Goal: Transaction & Acquisition: Purchase product/service

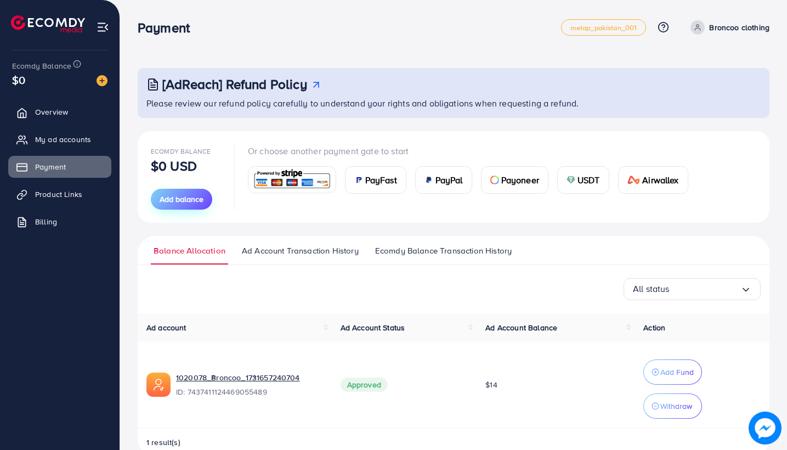
click at [195, 202] on span "Add balance" at bounding box center [182, 199] width 44 height 11
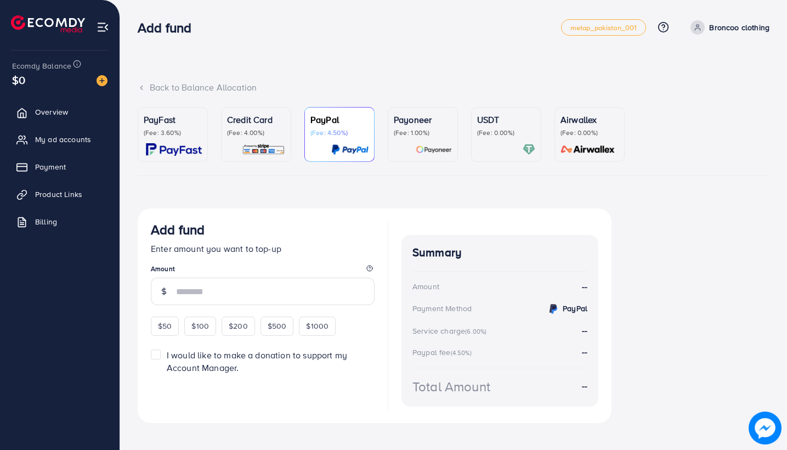
click at [263, 137] on div "Credit Card (Fee: 4.00%)" at bounding box center [256, 134] width 58 height 43
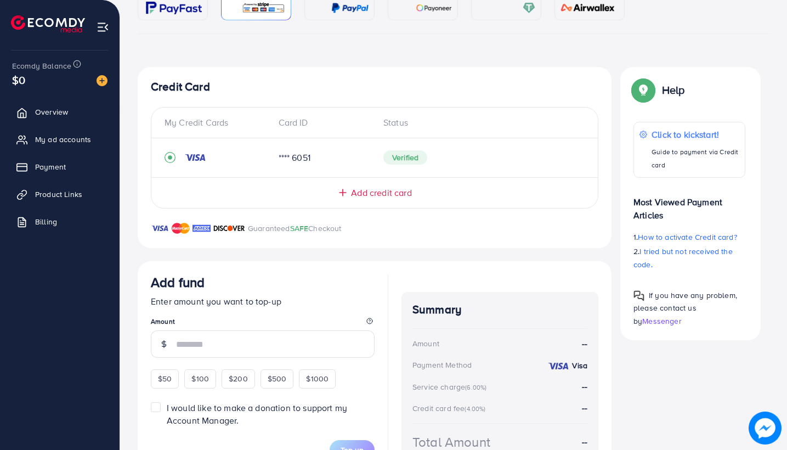
scroll to position [150, 0]
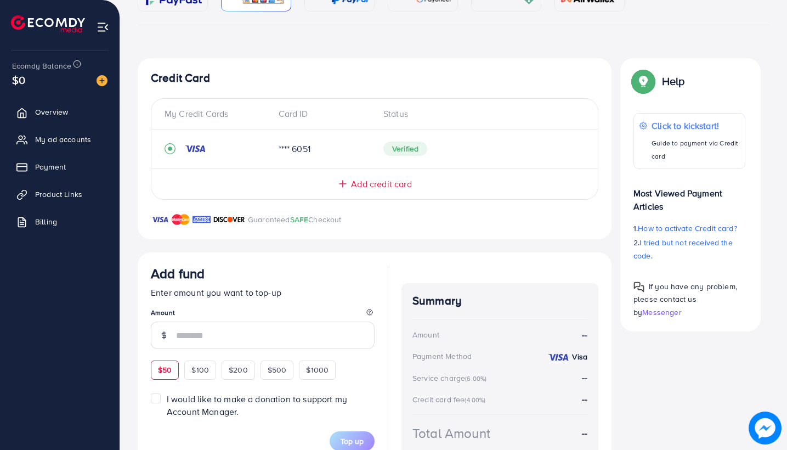
click at [162, 369] on span "$50" at bounding box center [165, 369] width 14 height 11
type input "**"
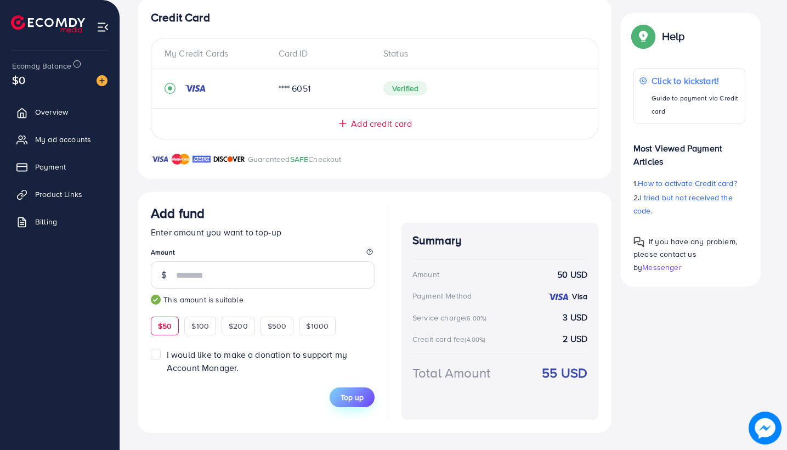
scroll to position [210, 0]
click at [346, 396] on span "Top up" at bounding box center [352, 398] width 23 height 11
click at [51, 166] on span "Payment" at bounding box center [53, 166] width 31 height 11
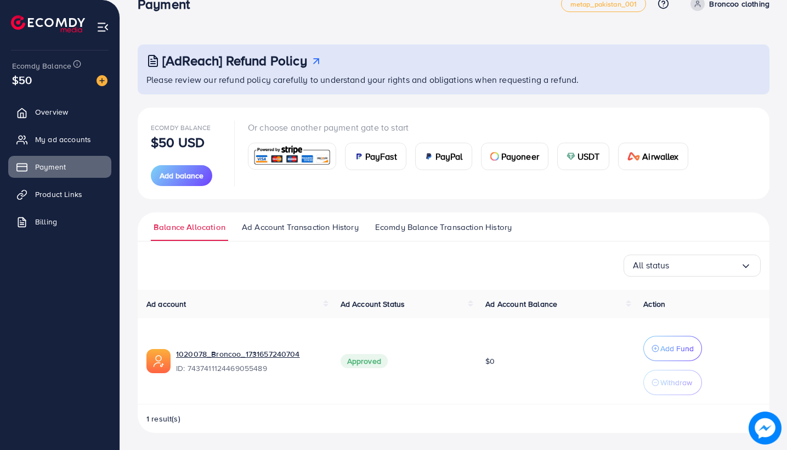
scroll to position [23, 0]
click at [659, 349] on icon "button" at bounding box center [656, 349] width 8 height 8
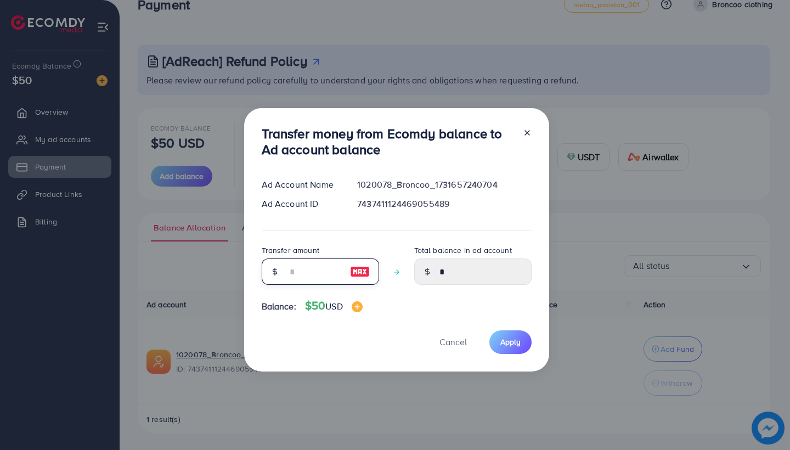
click at [312, 272] on input "number" at bounding box center [314, 271] width 55 height 26
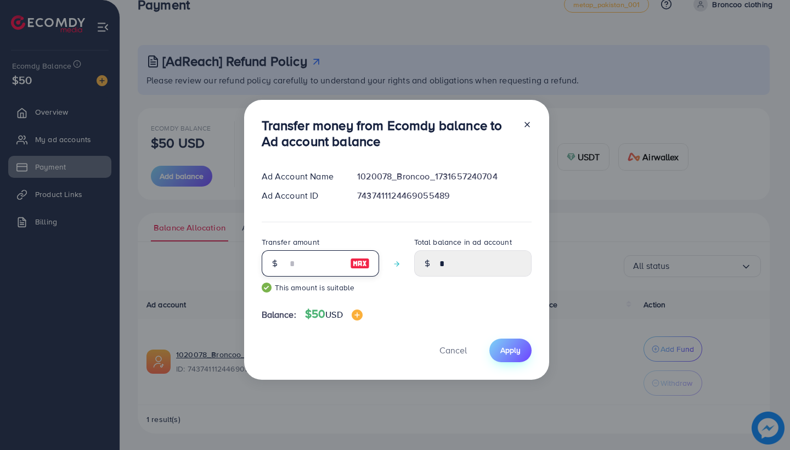
type input "**"
click at [516, 349] on span "Apply" at bounding box center [510, 350] width 20 height 11
